Goal: Complete application form

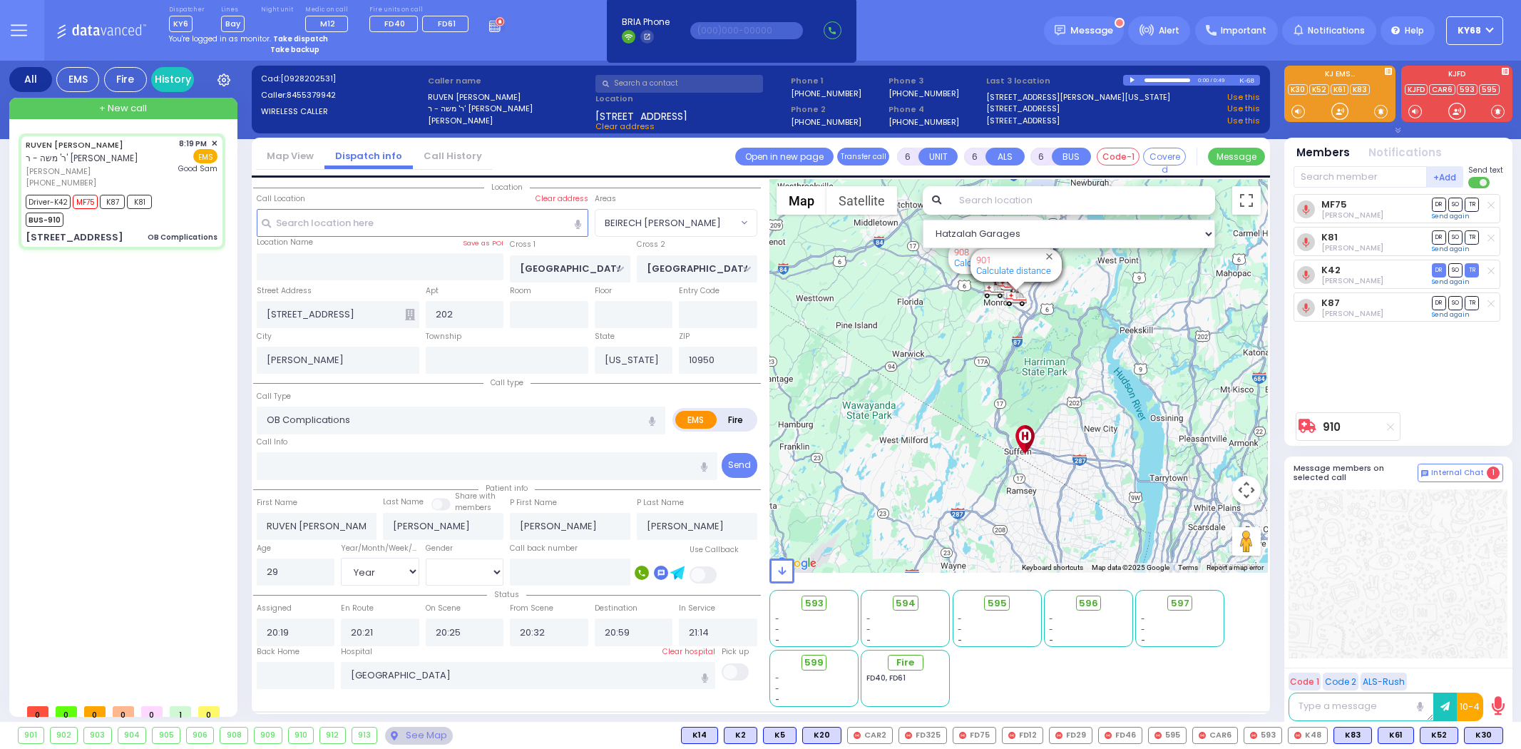
select select "BEIRECH [PERSON_NAME]"
select select "Year"
select select "[DEMOGRAPHIC_DATA]"
